Goal: Task Accomplishment & Management: Manage account settings

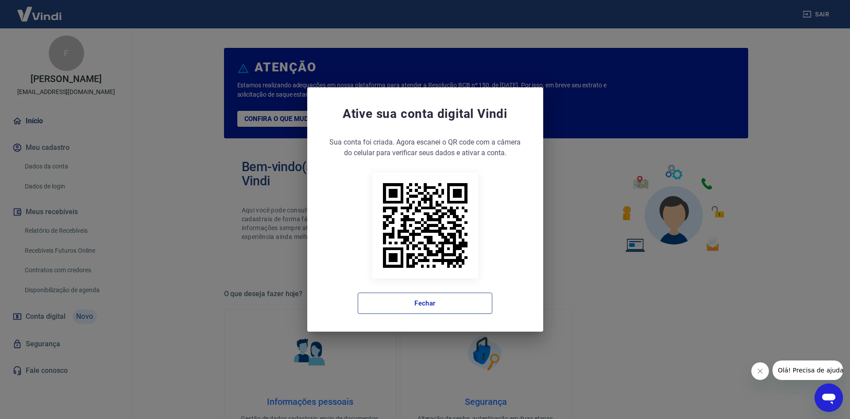
click at [449, 306] on button "Fechar" at bounding box center [425, 302] width 135 height 21
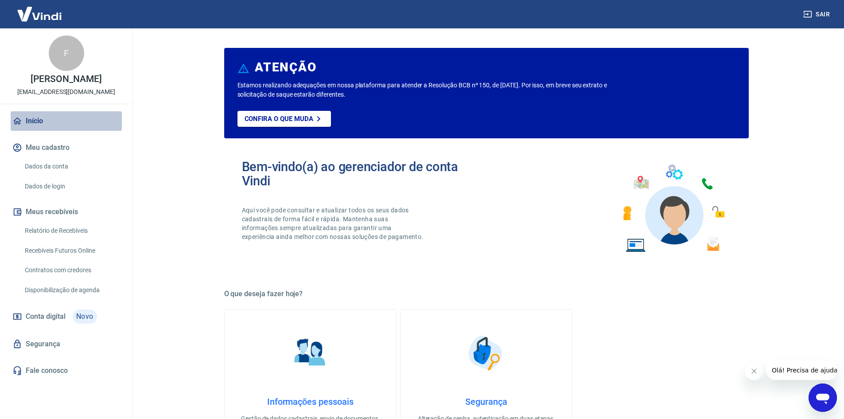
click at [25, 127] on link "Início" at bounding box center [66, 120] width 111 height 19
click at [59, 239] on link "Relatório de Recebíveis" at bounding box center [71, 230] width 101 height 18
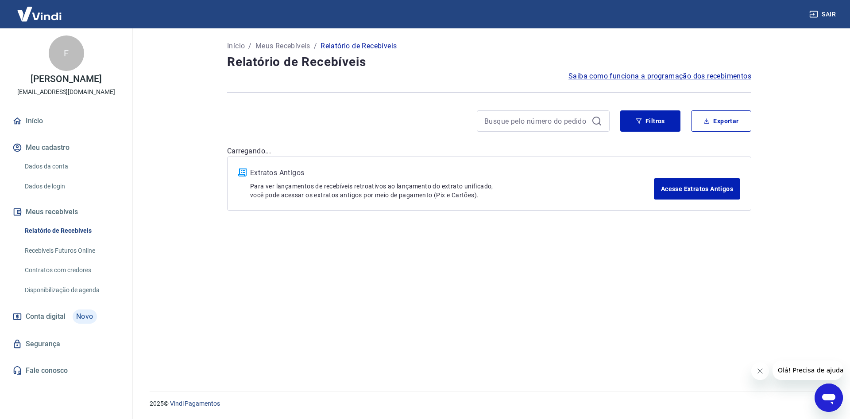
click at [41, 128] on link "Início" at bounding box center [66, 120] width 111 height 19
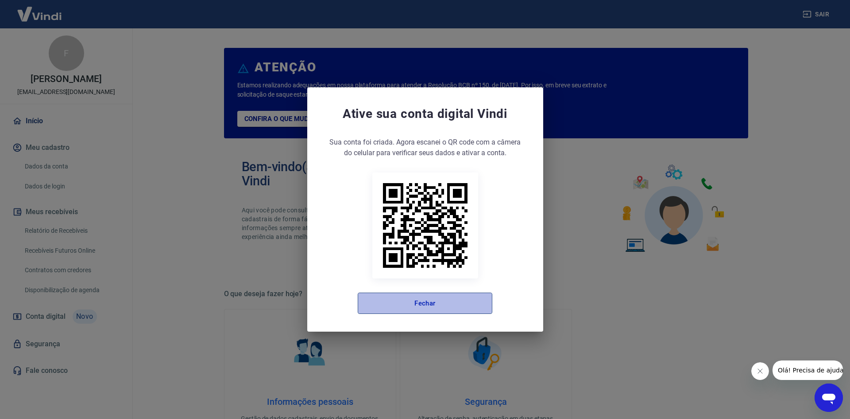
click at [431, 300] on button "Fechar" at bounding box center [425, 302] width 135 height 21
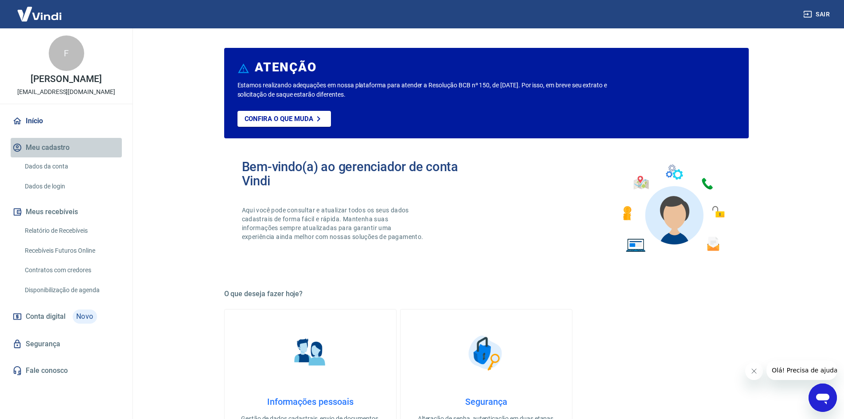
click at [36, 157] on button "Meu cadastro" at bounding box center [66, 147] width 111 height 19
click at [54, 96] on div "F [PERSON_NAME] [EMAIL_ADDRESS][DOMAIN_NAME]" at bounding box center [66, 65] width 132 height 75
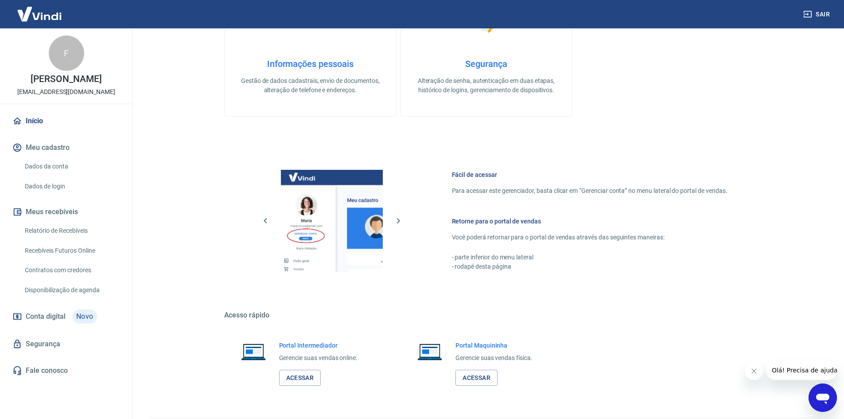
scroll to position [364, 0]
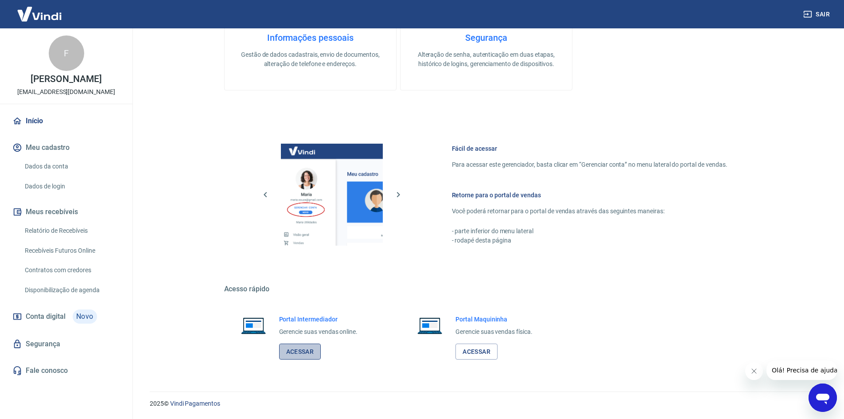
click at [308, 353] on link "Acessar" at bounding box center [300, 351] width 42 height 16
